Goal: Transaction & Acquisition: Book appointment/travel/reservation

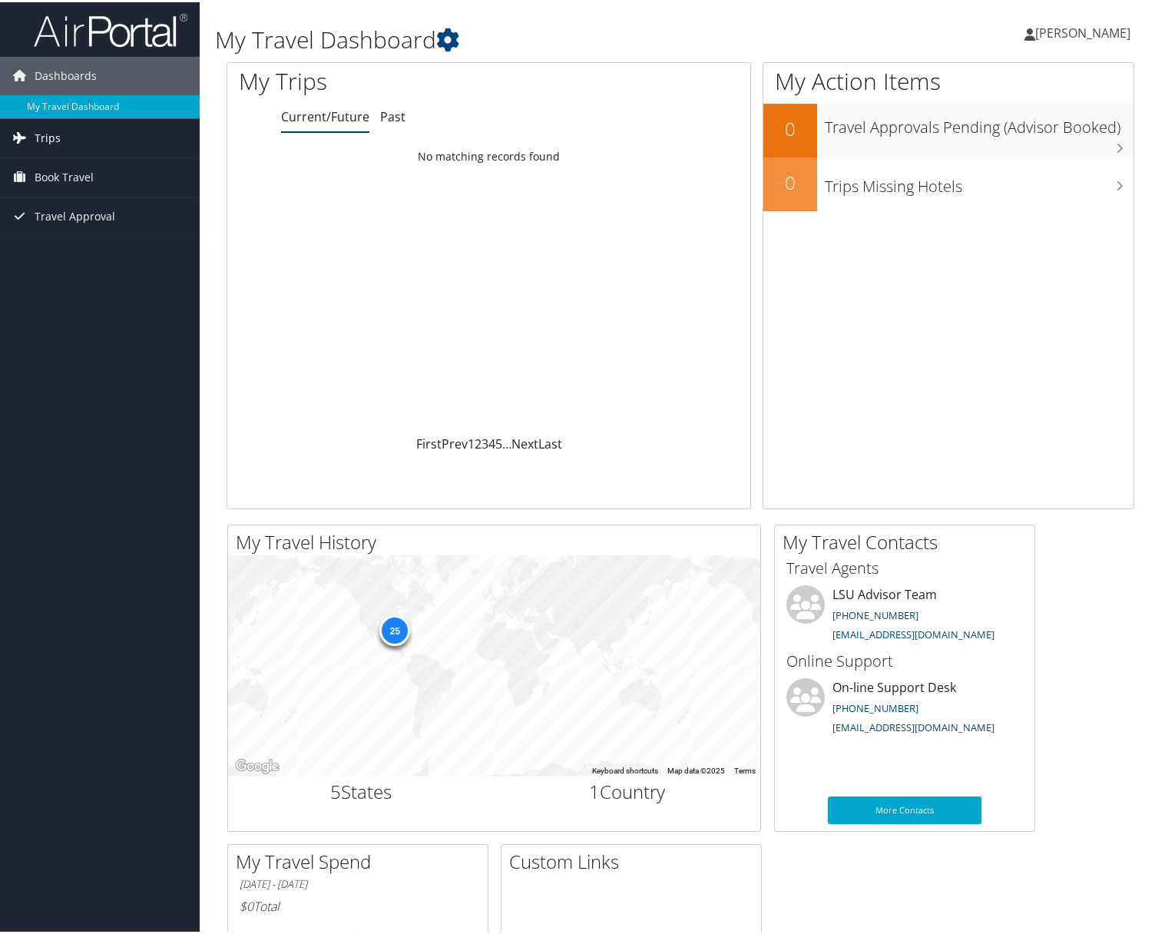
click at [65, 143] on link "Trips" at bounding box center [100, 136] width 200 height 38
click at [109, 237] on link "Book Travel" at bounding box center [100, 244] width 200 height 38
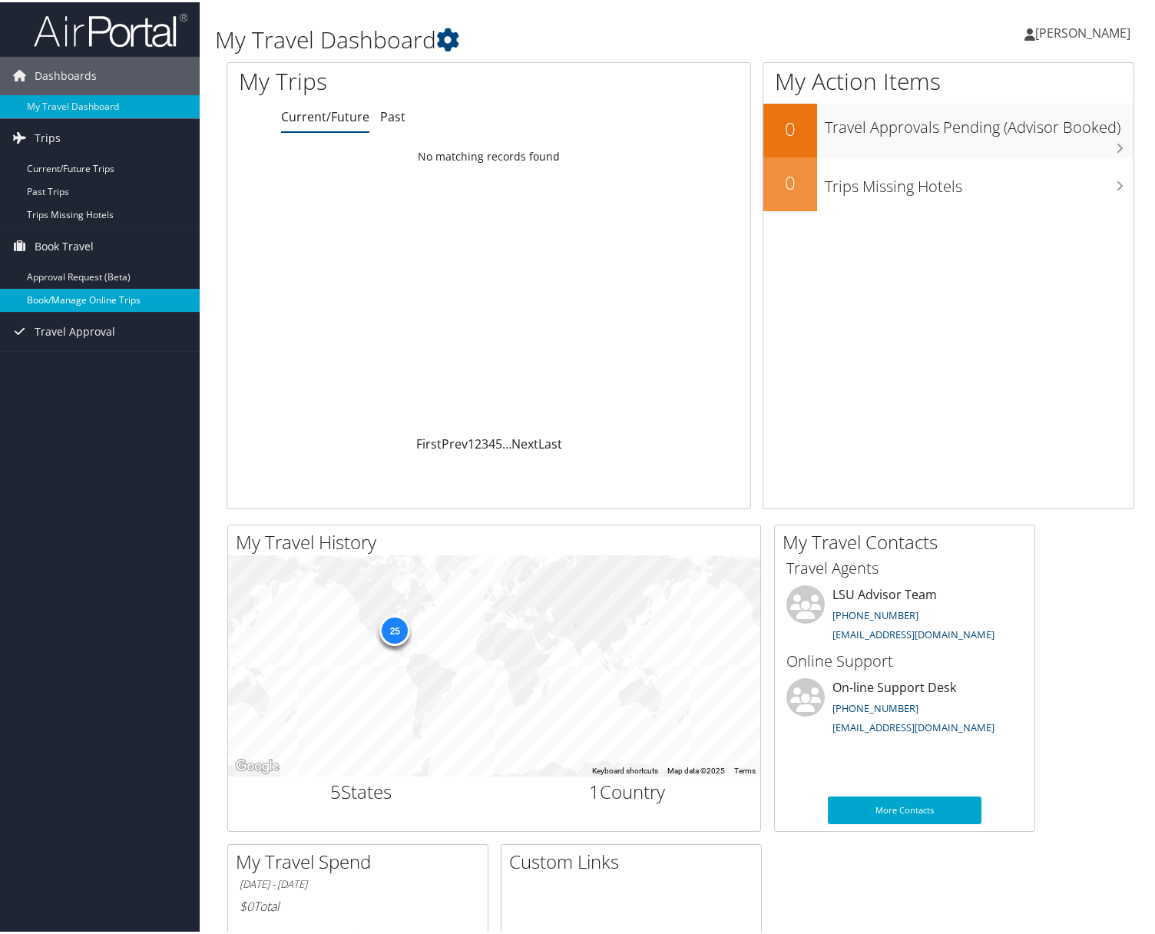
click at [164, 290] on link "Book/Manage Online Trips" at bounding box center [100, 298] width 200 height 23
